Goal: Check status

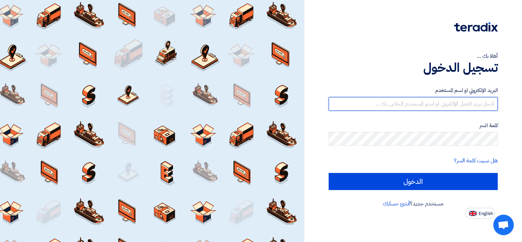
click at [480, 99] on input "text" at bounding box center [412, 104] width 169 height 14
type input "[EMAIL_ADDRESS][DOMAIN_NAME]"
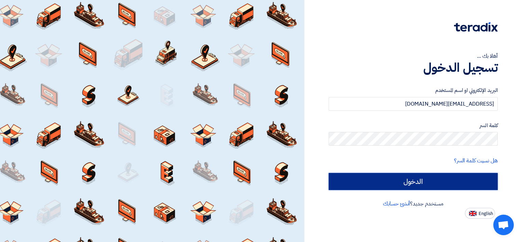
click at [421, 176] on input "الدخول" at bounding box center [412, 181] width 169 height 17
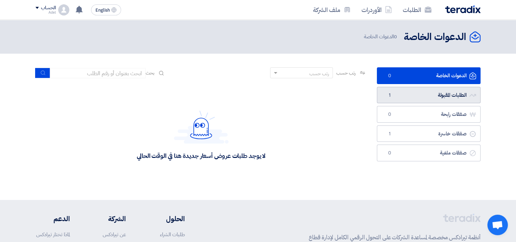
click at [455, 96] on link "الطلبات المقبولة الطلبات المقبولة 1" at bounding box center [429, 95] width 104 height 17
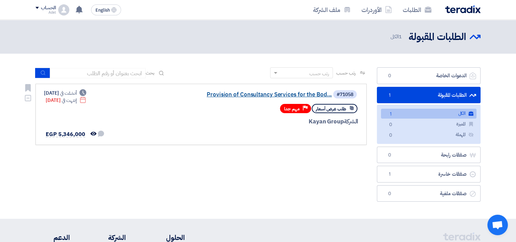
click at [302, 94] on link "Provision of Consultancy Services for the Bod..." at bounding box center [264, 94] width 137 height 6
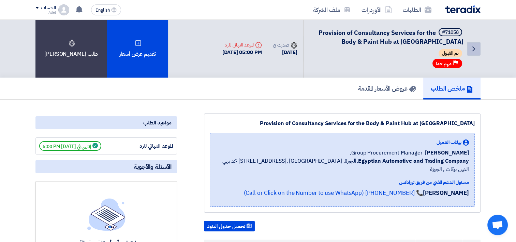
click at [473, 49] on icon "Back" at bounding box center [474, 49] width 8 height 8
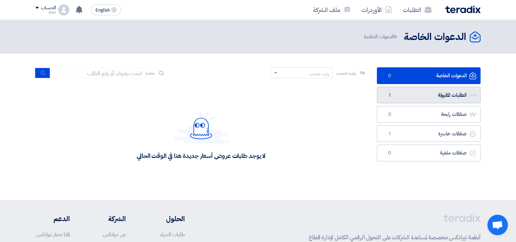
click at [421, 93] on link "الطلبات المقبولة الطلبات المقبولة 1" at bounding box center [429, 95] width 104 height 17
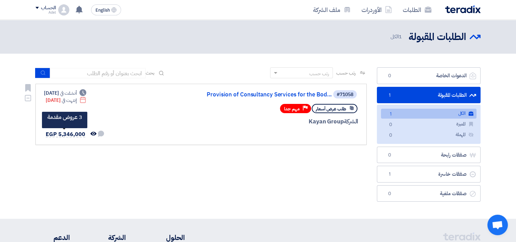
click at [68, 135] on span "EGP 5,346,000" at bounding box center [66, 134] width 40 height 8
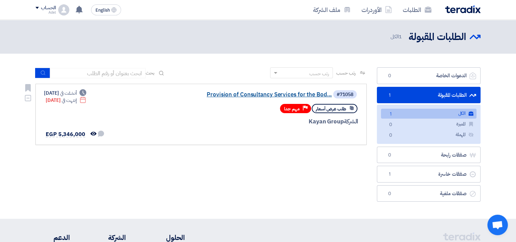
click at [316, 94] on link "Provision of Consultancy Services for the Bod..." at bounding box center [264, 94] width 137 height 6
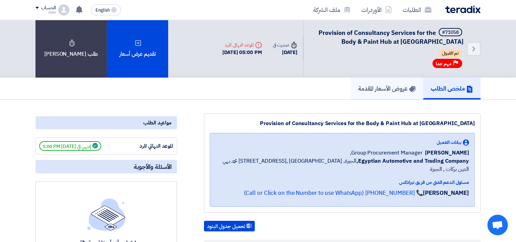
click at [373, 89] on h5 "عروض الأسعار المقدمة" at bounding box center [387, 88] width 58 height 8
